Goal: Information Seeking & Learning: Check status

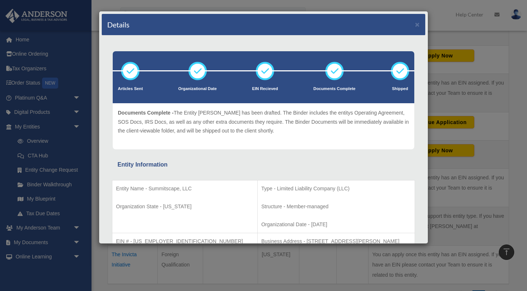
scroll to position [59, 0]
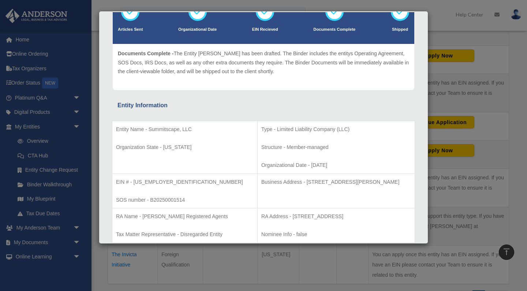
click at [327, 146] on p "Structure - Member-managed" at bounding box center [336, 147] width 150 height 9
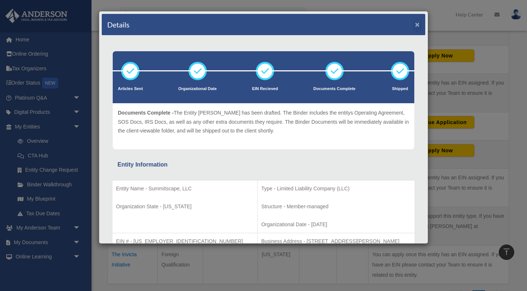
click at [418, 24] on button "×" at bounding box center [417, 25] width 5 height 8
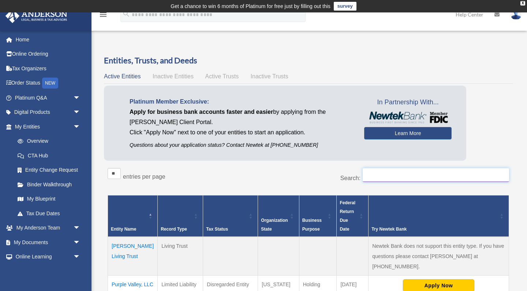
click at [392, 173] on input "Search:" at bounding box center [436, 175] width 146 height 14
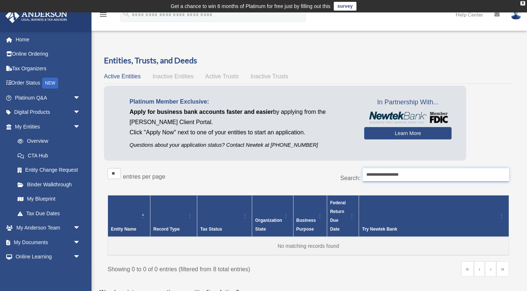
type input "**********"
click at [424, 191] on div "Entity Name Record Type Tax Status Organization State Business Purpose Federal …" at bounding box center [309, 225] width 402 height 72
click at [422, 185] on div "**********" at bounding box center [411, 178] width 195 height 21
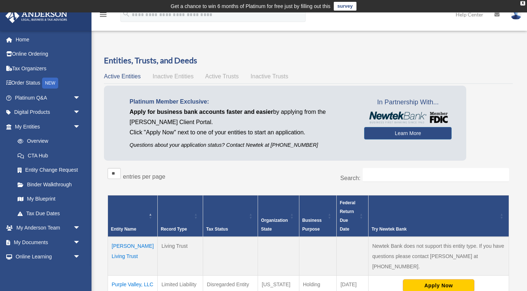
click at [229, 75] on span "Active Trusts" at bounding box center [222, 76] width 34 height 6
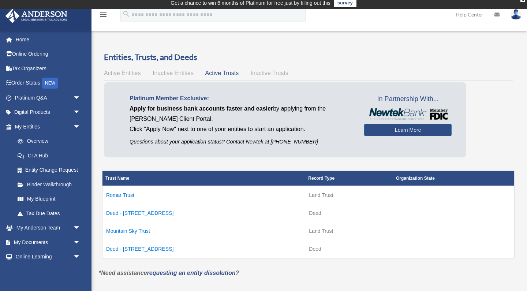
scroll to position [10, 0]
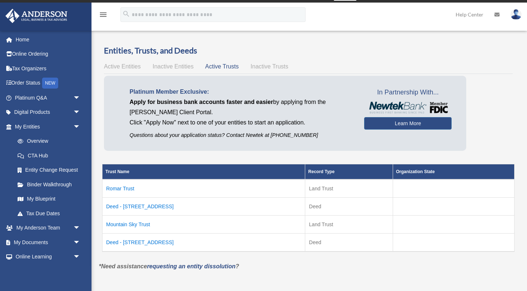
click at [128, 225] on td "Mountain Sky Trust" at bounding box center [204, 225] width 203 height 18
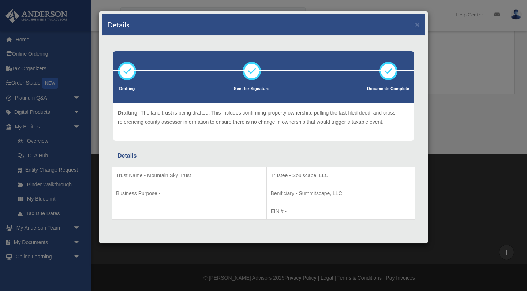
scroll to position [0, 0]
click at [419, 24] on button "×" at bounding box center [417, 25] width 5 height 8
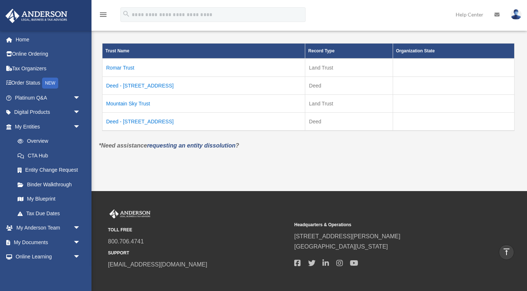
scroll to position [131, 0]
click at [145, 121] on td "Deed - [STREET_ADDRESS]" at bounding box center [204, 122] width 203 height 18
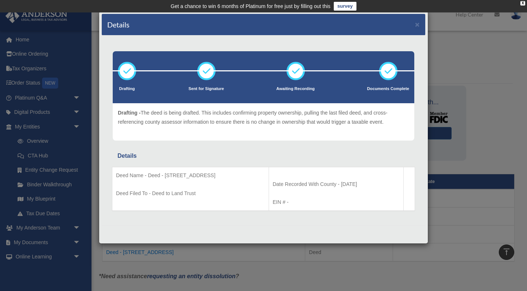
scroll to position [0, 0]
click at [418, 24] on button "×" at bounding box center [417, 25] width 5 height 8
